Goal: Find contact information: Obtain details needed to contact an individual or organization

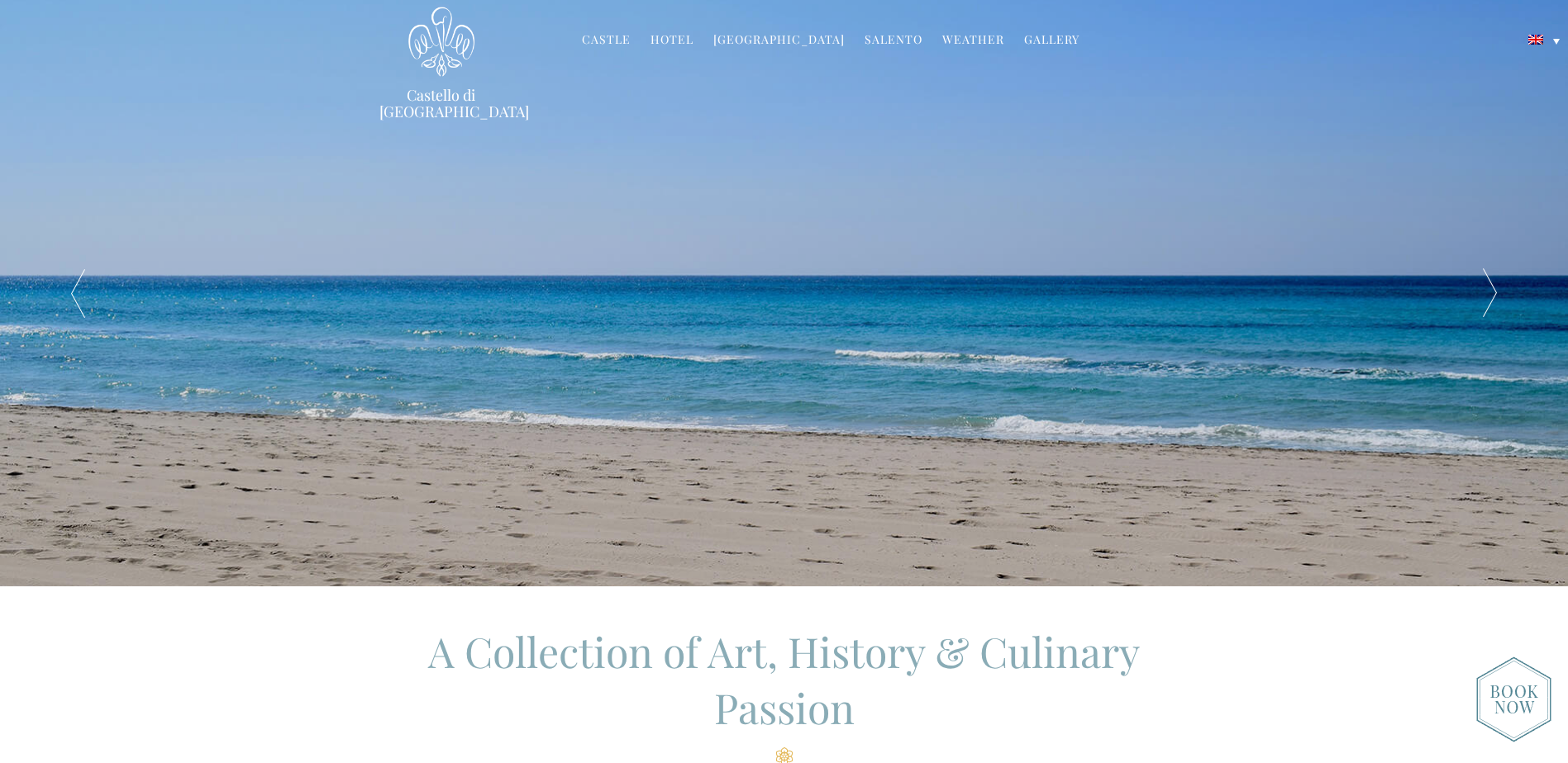
click at [1544, 50] on header "Castello di [GEOGRAPHIC_DATA] MENU [GEOGRAPHIC_DATA] History Frescoes Museum Ga…" at bounding box center [784, 40] width 1568 height 81
click at [1549, 39] on link at bounding box center [1544, 38] width 48 height 20
click at [1541, 86] on img at bounding box center [1536, 84] width 15 height 10
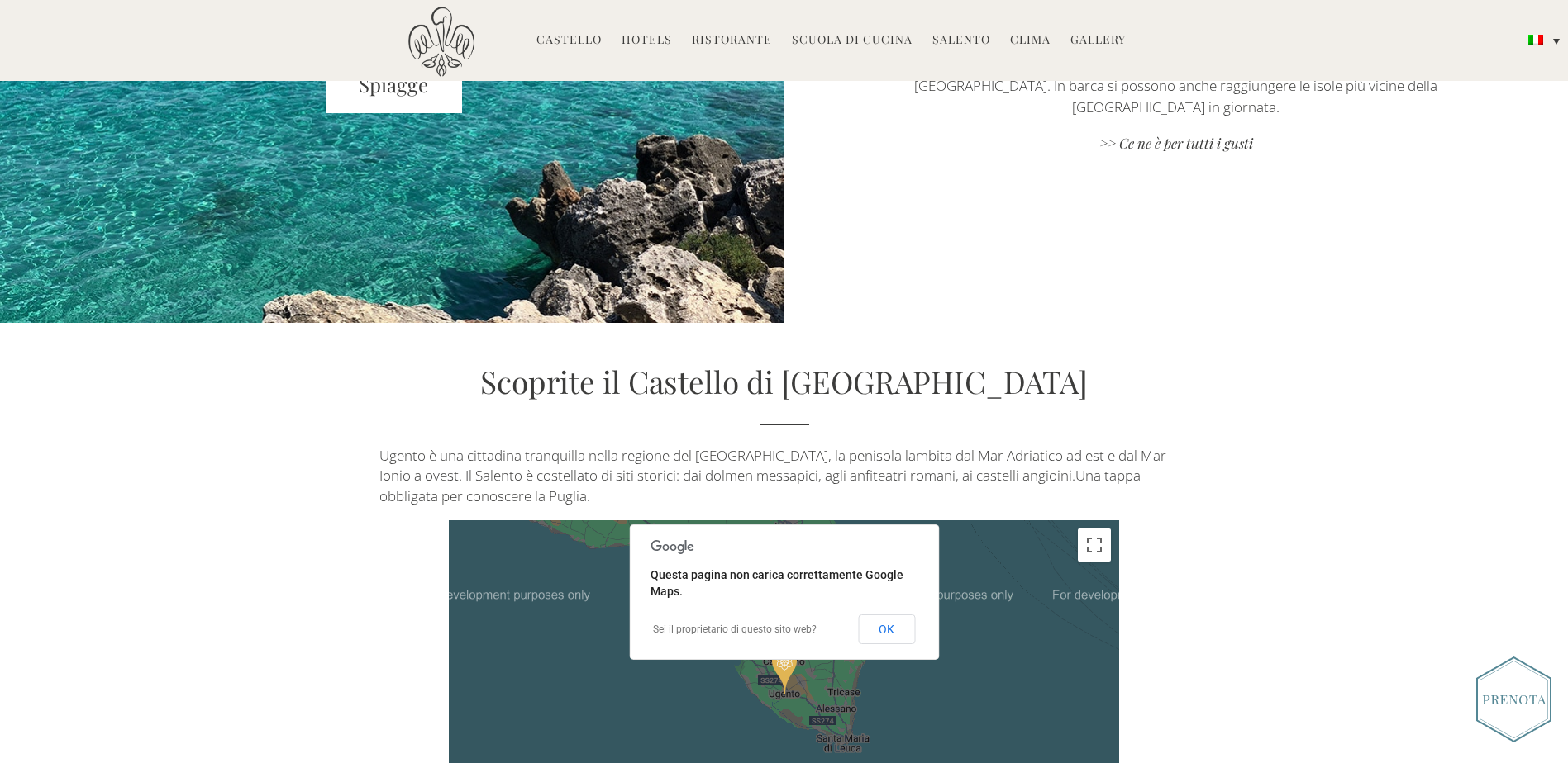
scroll to position [3693, 0]
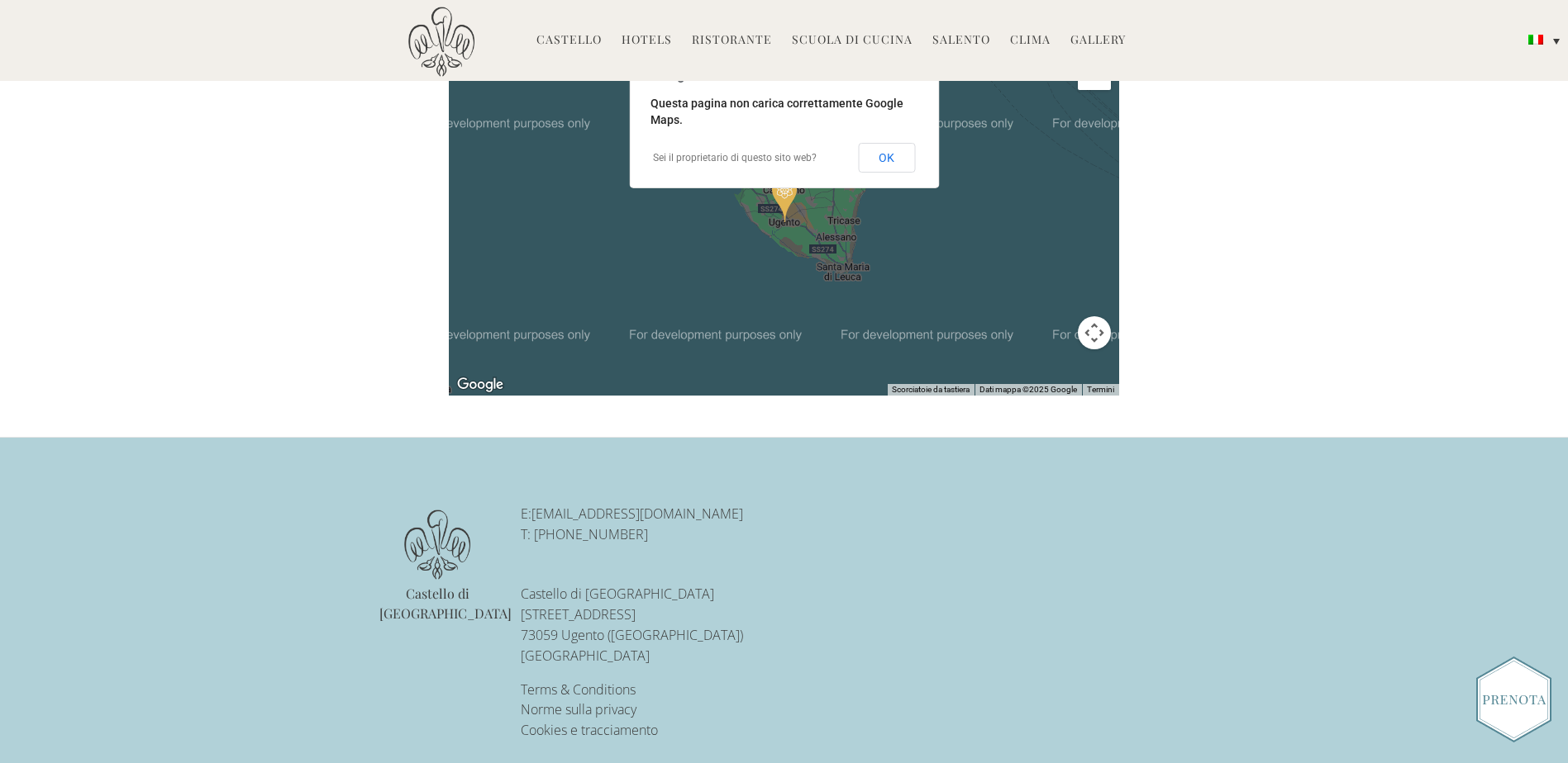
drag, startPoint x: 756, startPoint y: 498, endPoint x: 721, endPoint y: 498, distance: 35.0
click at [721, 504] on p "E: [EMAIL_ADDRESS][DOMAIN_NAME] T: [PHONE_NUMBER]" at bounding box center [690, 525] width 339 height 41
drag, startPoint x: 721, startPoint y: 498, endPoint x: 720, endPoint y: 514, distance: 16.0
click at [720, 514] on p "E: [EMAIL_ADDRESS][DOMAIN_NAME] T: [PHONE_NUMBER]" at bounding box center [690, 525] width 339 height 41
